Goal: Task Accomplishment & Management: Use online tool/utility

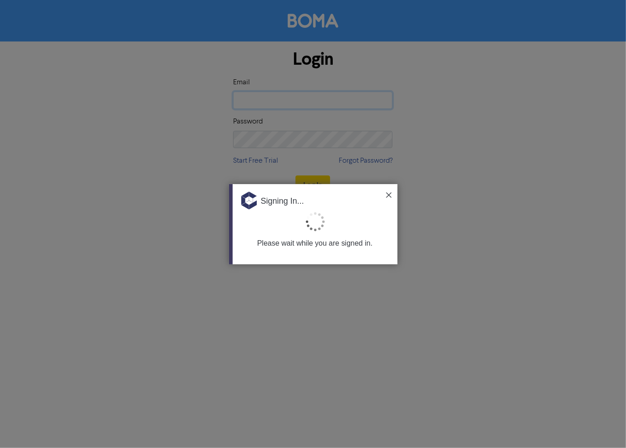
type input "[PERSON_NAME][EMAIL_ADDRESS][DOMAIN_NAME]"
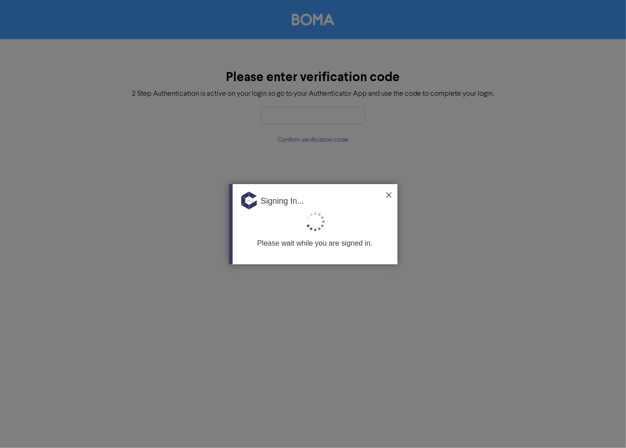
click at [390, 193] on img at bounding box center [388, 194] width 5 height 5
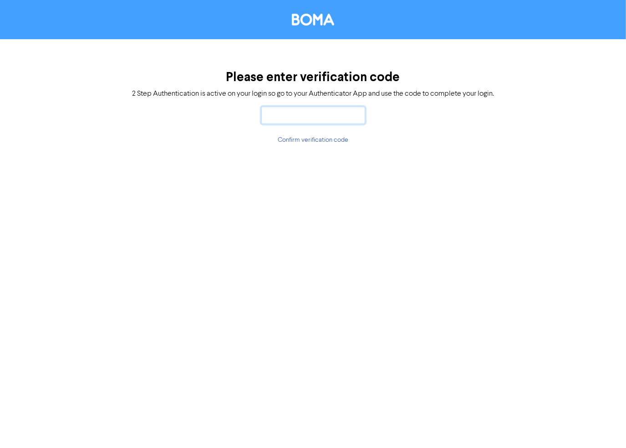
click at [311, 117] on input "text" at bounding box center [313, 115] width 104 height 17
type input "5"
type input "838108"
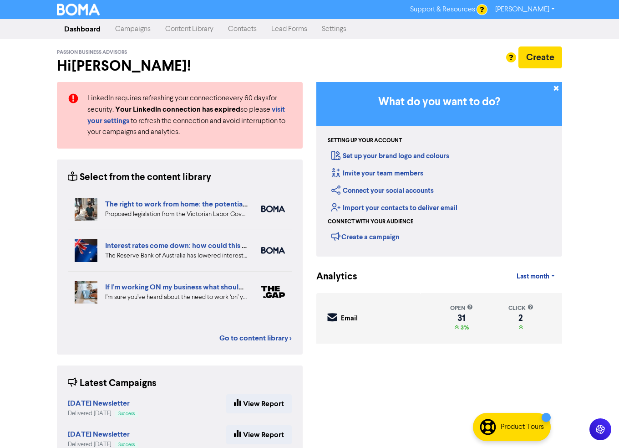
click at [194, 32] on link "Content Library" at bounding box center [189, 29] width 63 height 18
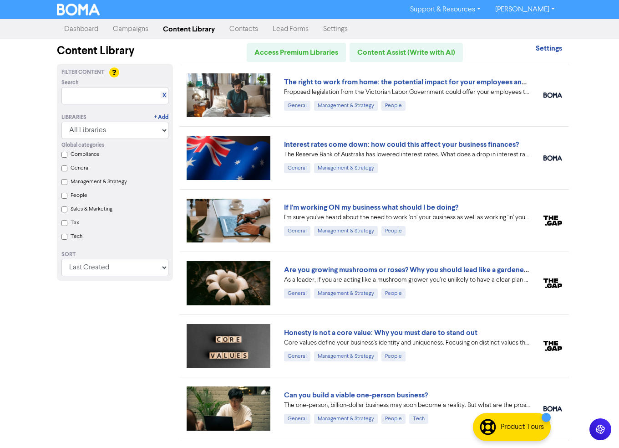
click at [140, 32] on link "Campaigns" at bounding box center [131, 29] width 50 height 18
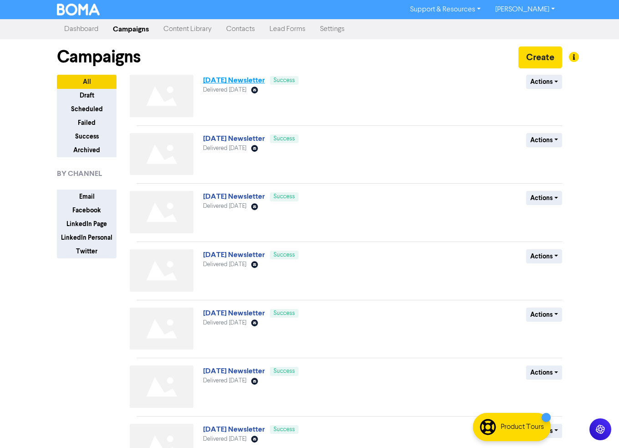
click at [234, 80] on link "[DATE] Newsletter" at bounding box center [234, 80] width 62 height 9
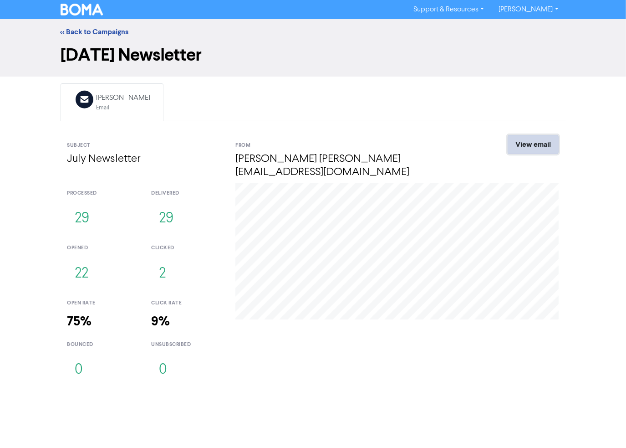
click at [552, 142] on link "View email" at bounding box center [533, 144] width 51 height 19
